Goal: Check status

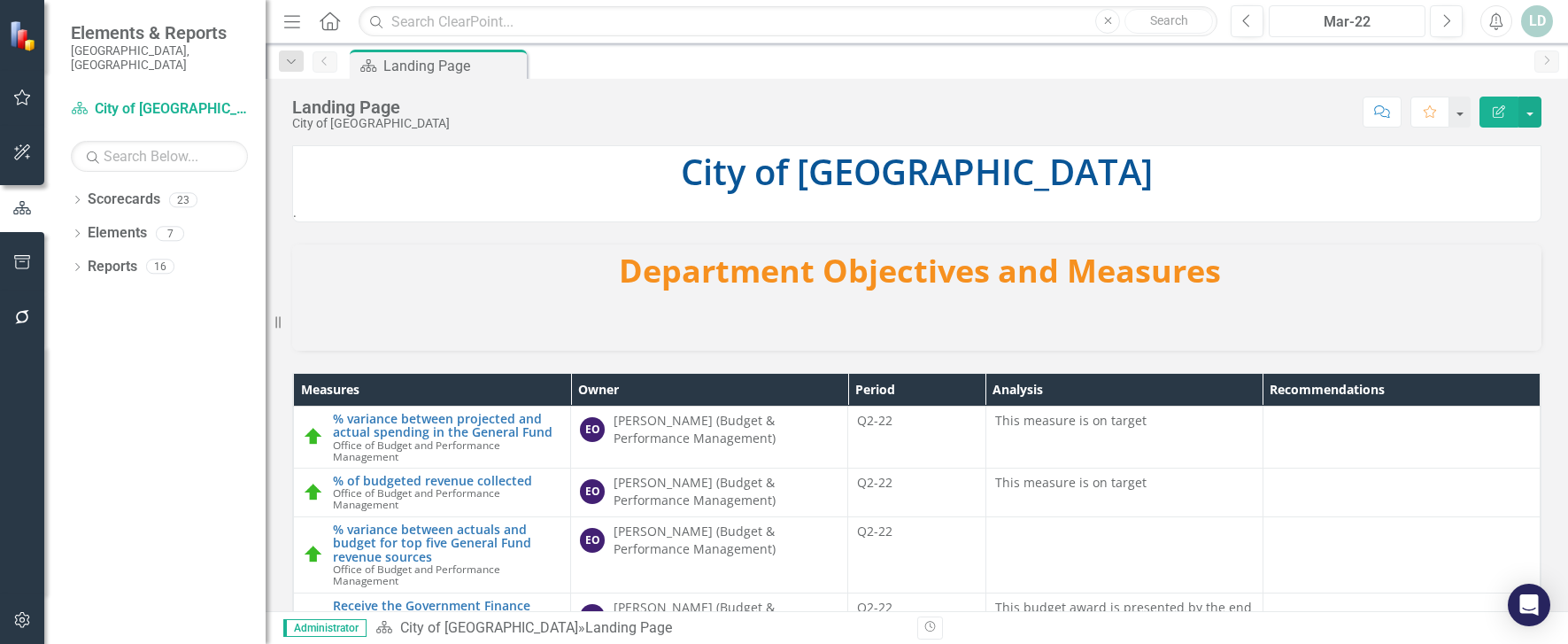
click at [1368, 24] on div "Mar-22" at bounding box center [1346, 23] width 145 height 22
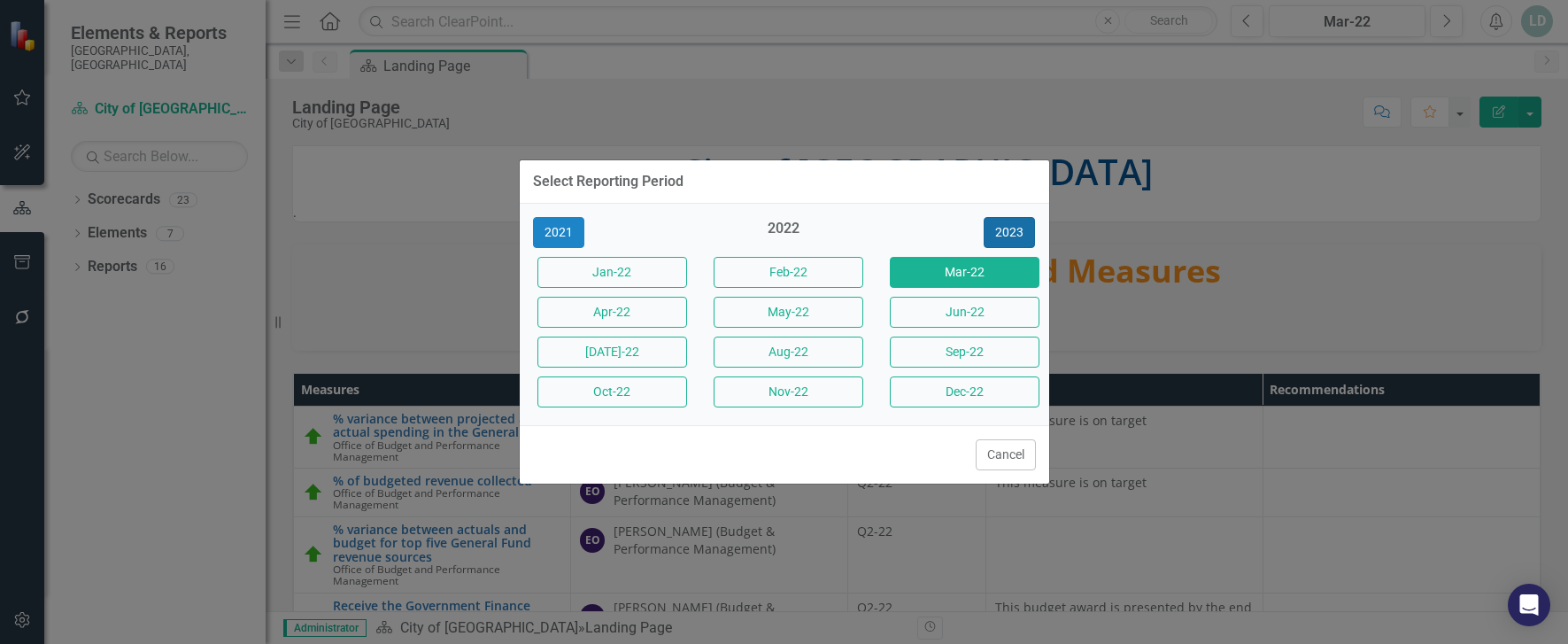
click at [1017, 232] on button "2023" at bounding box center [1010, 231] width 51 height 31
click at [1017, 232] on button "2024" at bounding box center [1010, 231] width 51 height 31
click at [1017, 232] on button "2025" at bounding box center [1010, 231] width 51 height 31
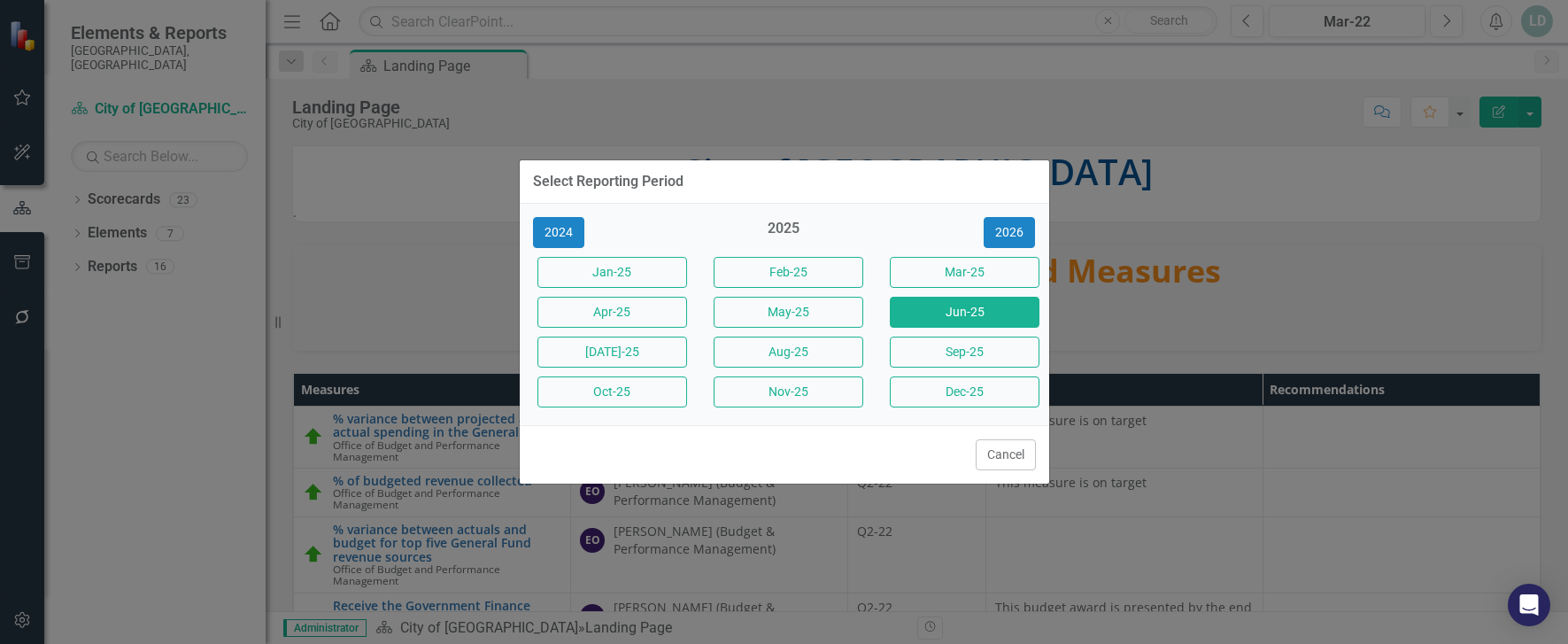
click at [976, 311] on button "Jun-25" at bounding box center [964, 311] width 150 height 31
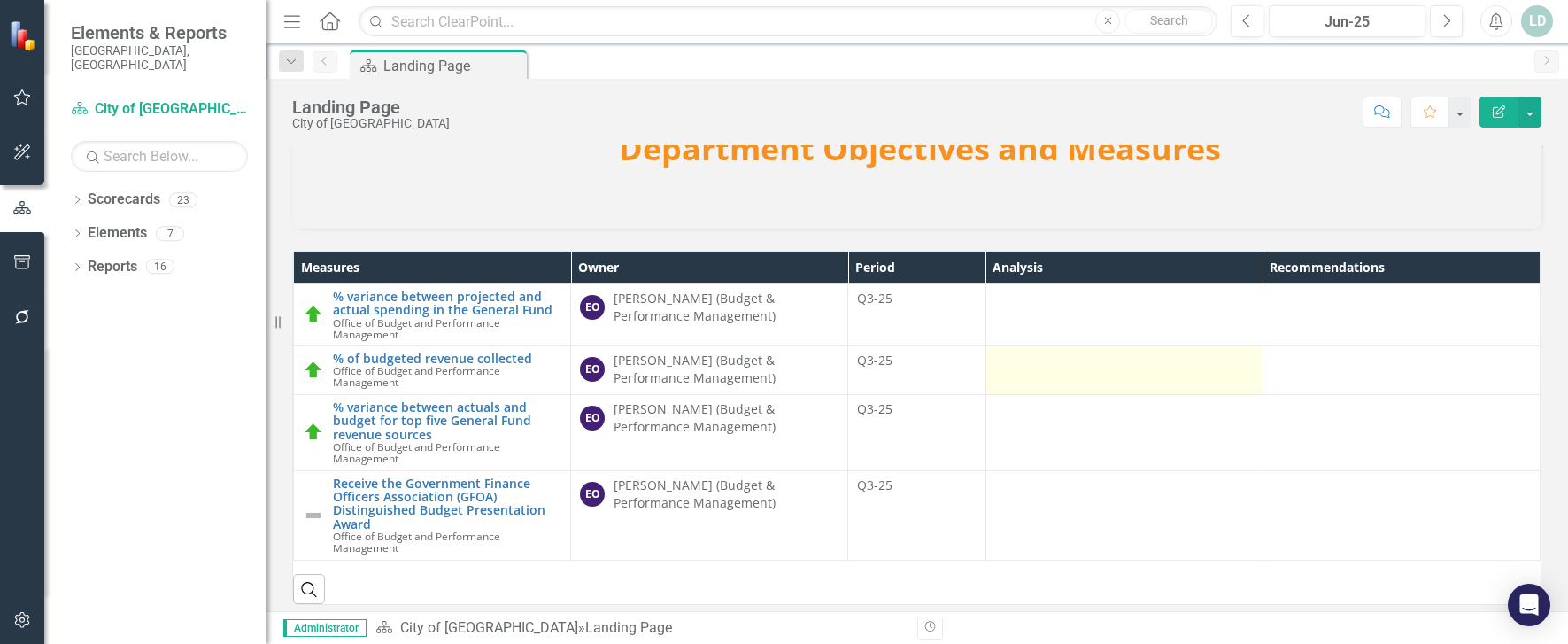
scroll to position [134, 0]
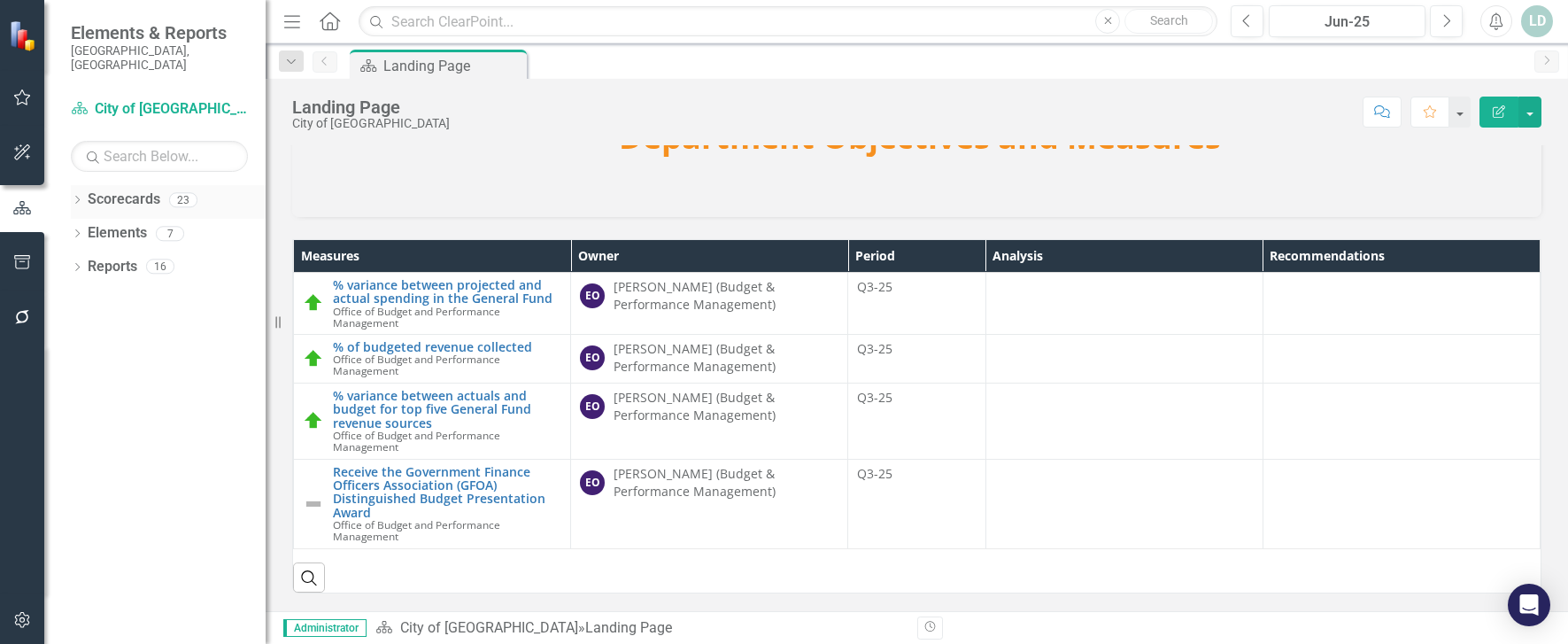
click at [75, 197] on icon "Dropdown" at bounding box center [77, 202] width 13 height 10
click at [87, 227] on icon "Dropdown" at bounding box center [86, 232] width 13 height 11
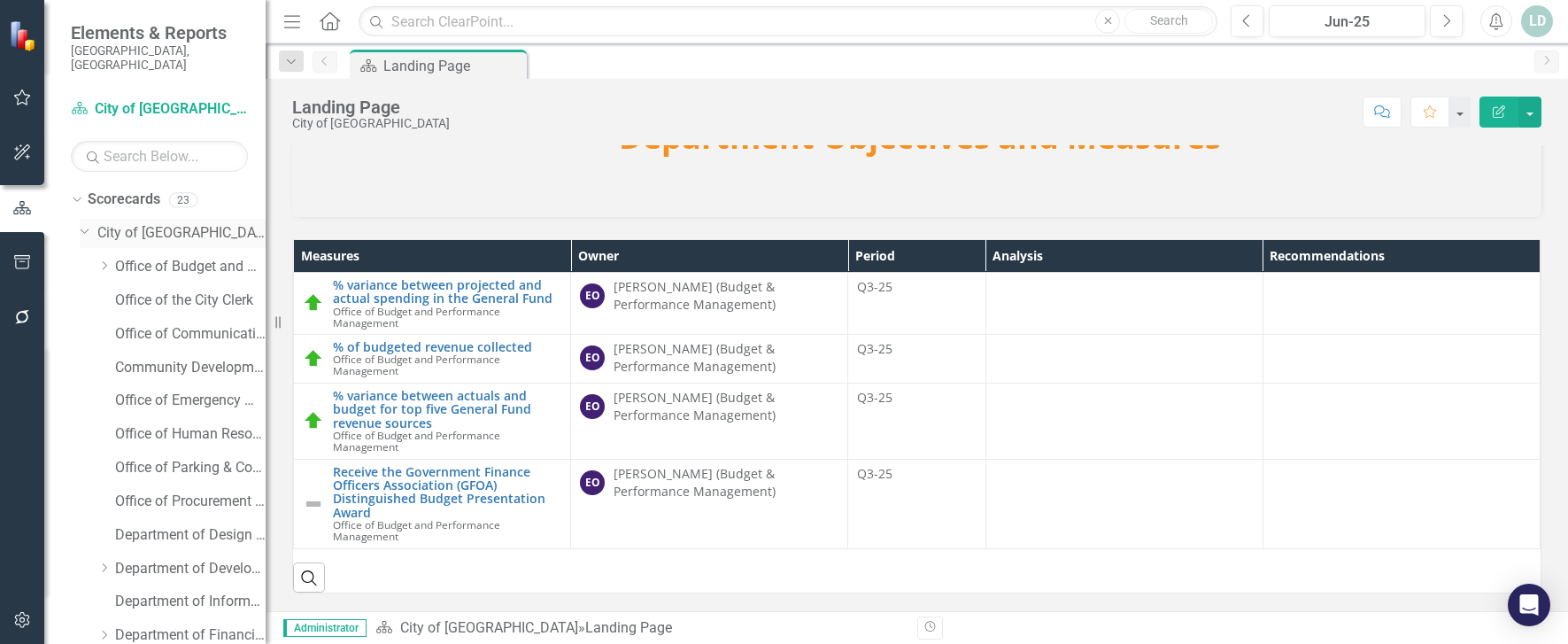
click at [87, 224] on icon "Dropdown" at bounding box center [85, 229] width 11 height 13
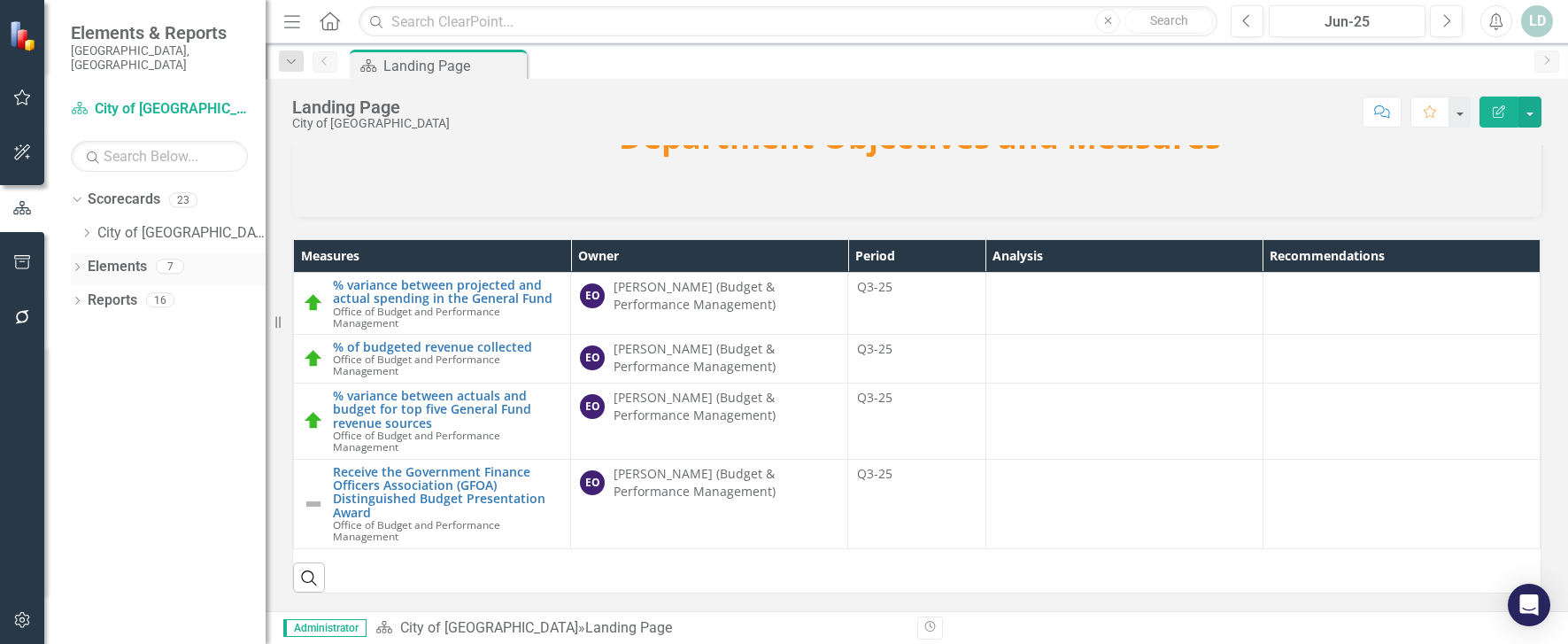
click at [83, 264] on icon "Dropdown" at bounding box center [77, 269] width 13 height 10
click at [83, 265] on div "Dropdown" at bounding box center [77, 269] width 13 height 9
click at [81, 297] on icon "Dropdown" at bounding box center [77, 302] width 13 height 10
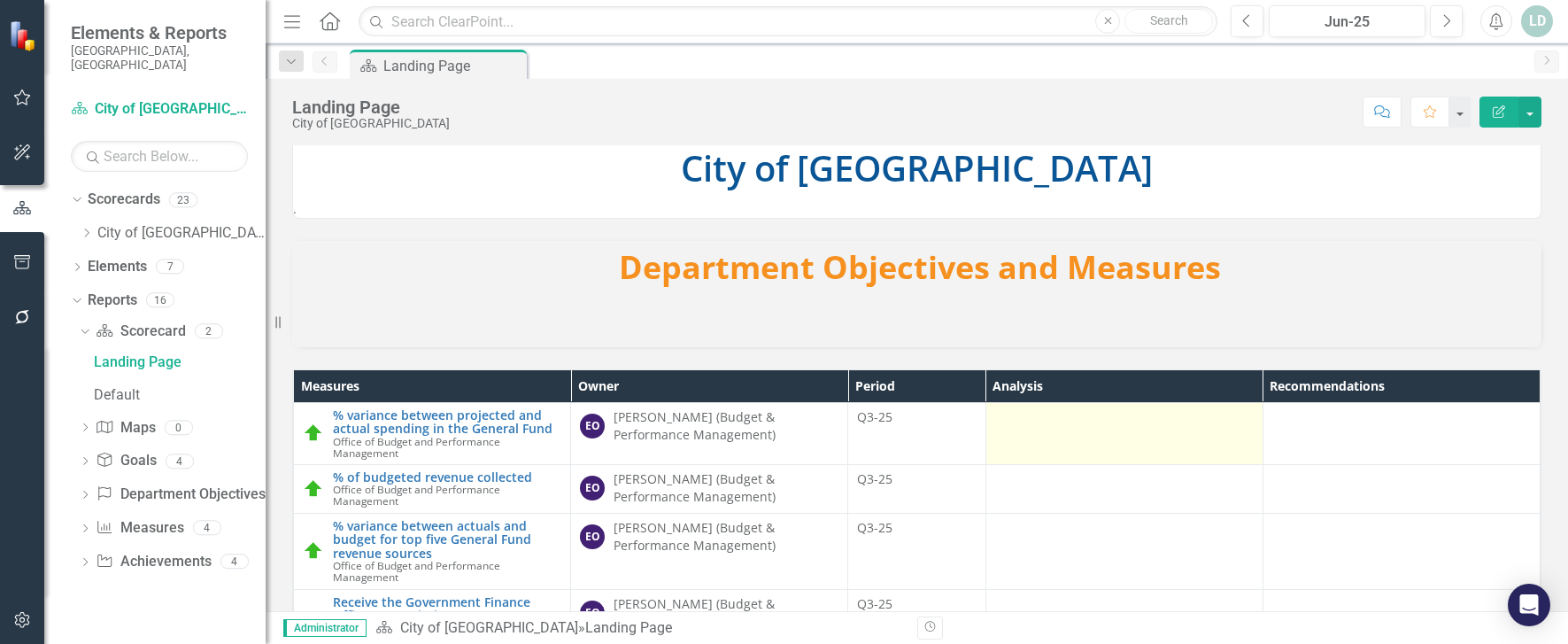
scroll to position [0, 0]
